Goal: Communication & Community: Answer question/provide support

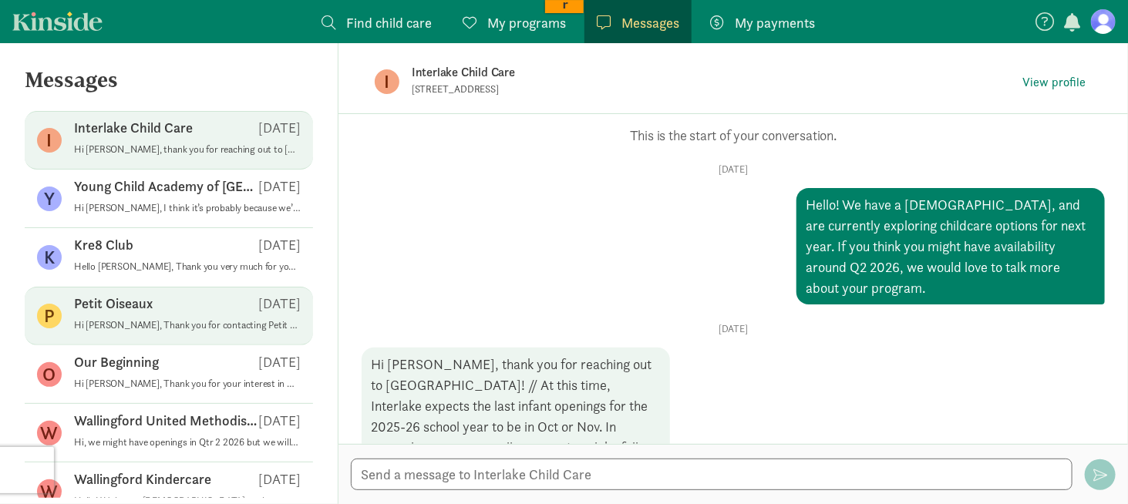
scroll to position [272, 0]
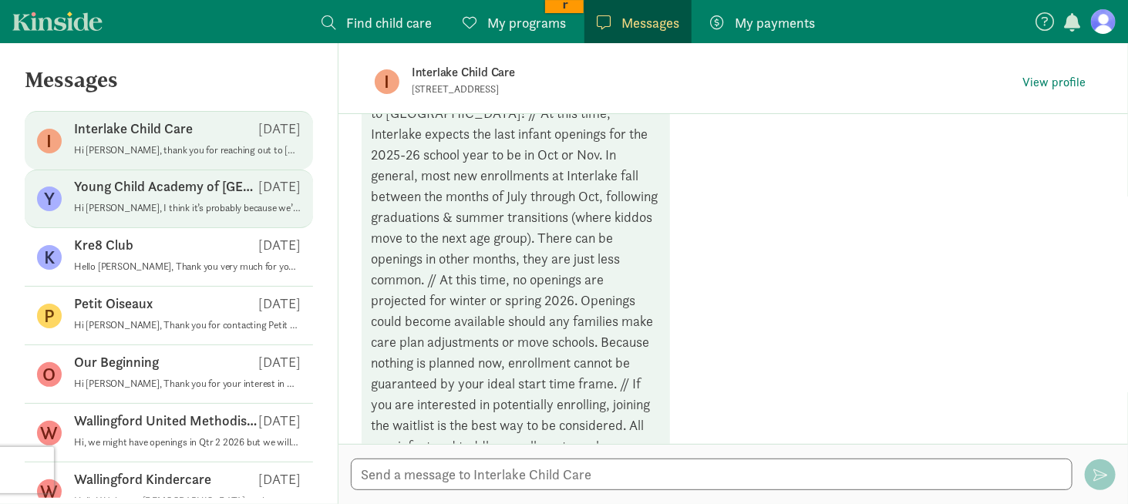
click at [162, 208] on p "Hi [PERSON_NAME], I think it’s probably because we’re messaging through the Kin…" at bounding box center [187, 208] width 227 height 12
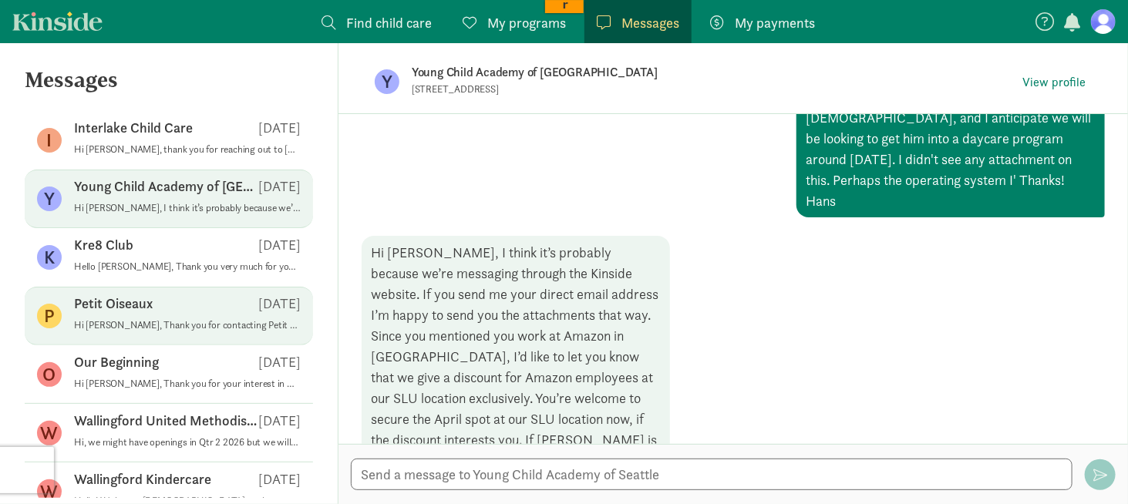
scroll to position [77, 0]
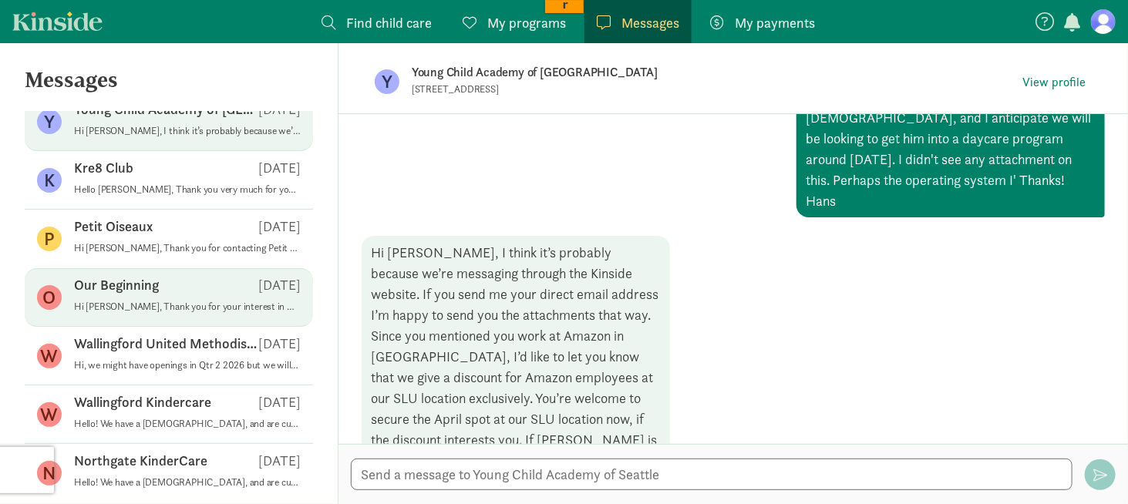
click at [177, 293] on div "Our Beginning [DATE]" at bounding box center [187, 288] width 227 height 25
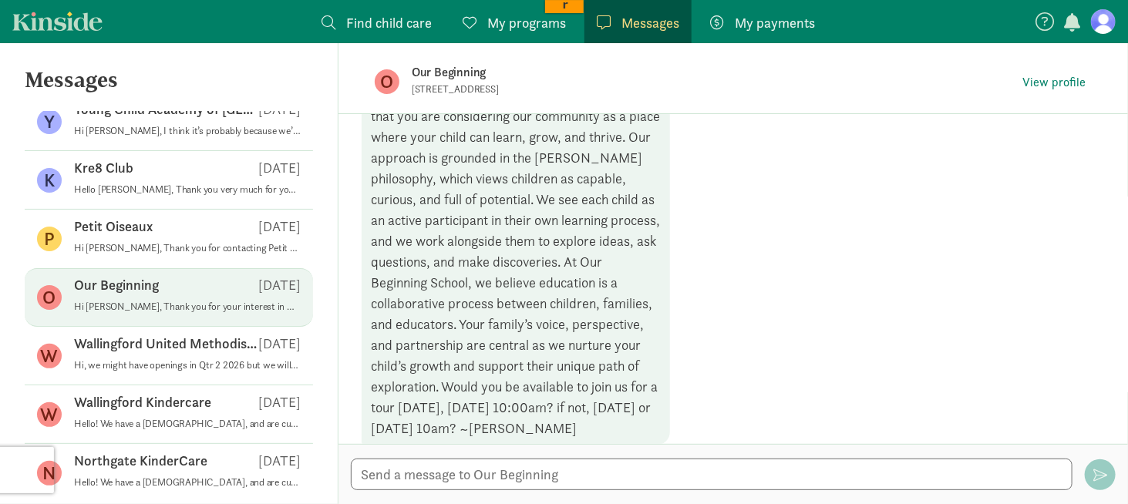
scroll to position [304, 0]
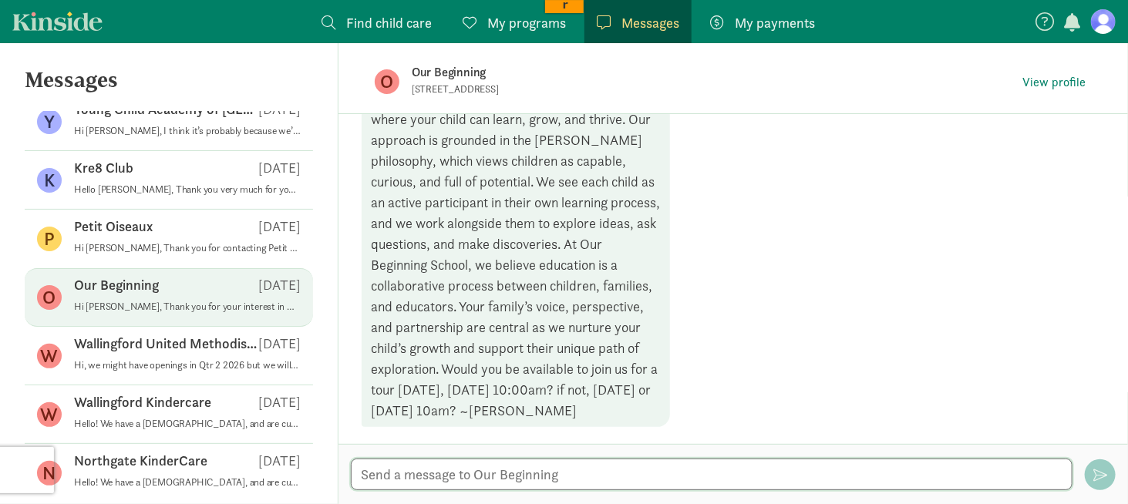
click at [472, 472] on textarea at bounding box center [711, 475] width 721 height 32
type textarea "Hi [PERSON_NAME], does"
click at [1028, 79] on span "View profile" at bounding box center [1053, 82] width 63 height 18
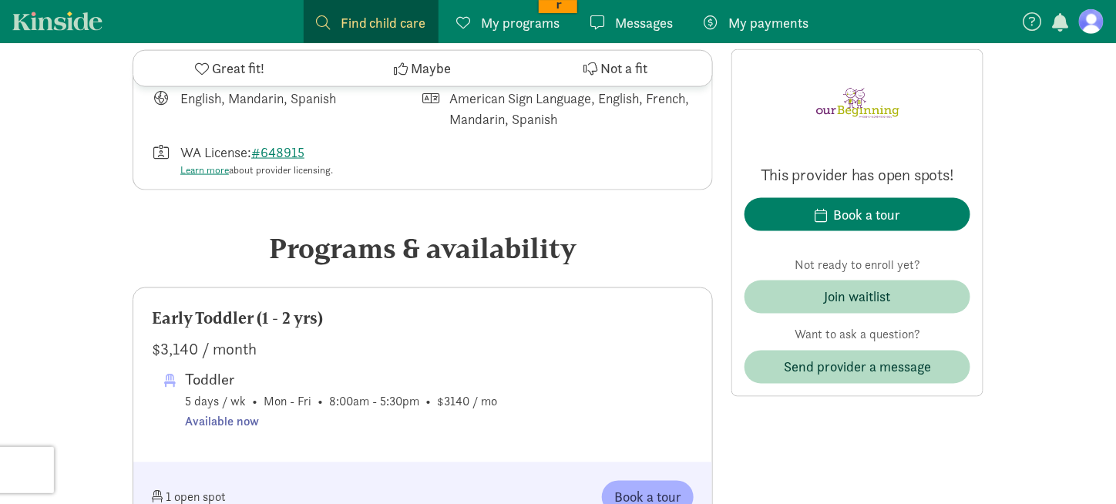
scroll to position [544, 0]
